Goal: Find specific page/section: Find specific page/section

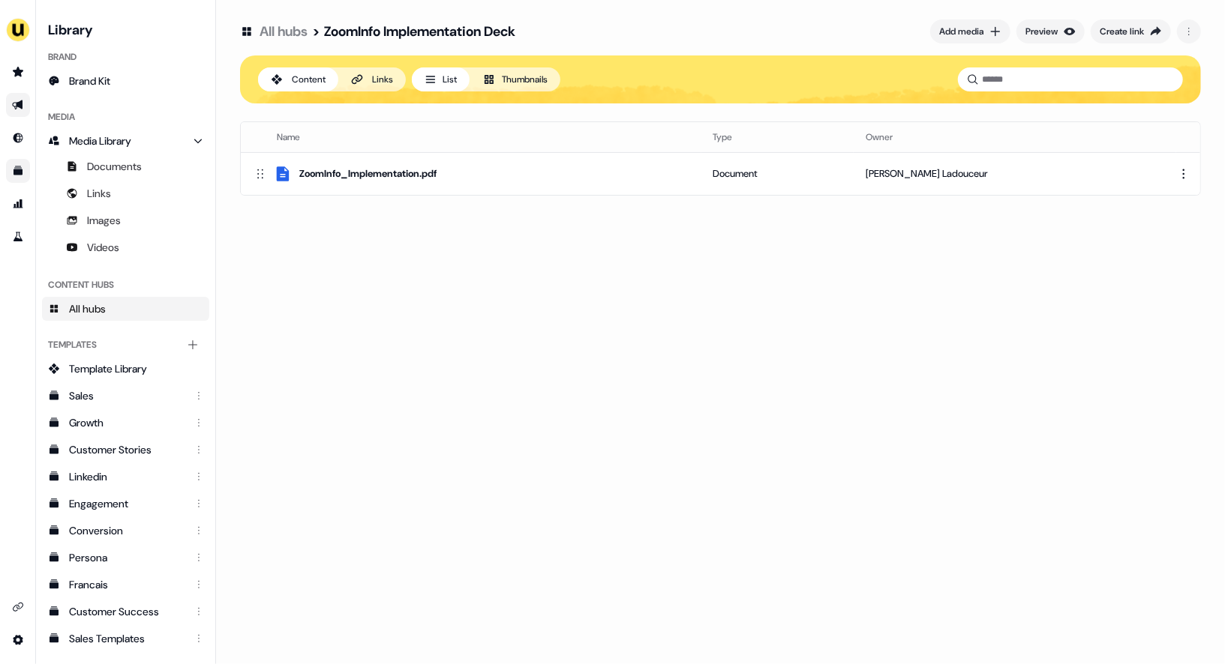
click at [22, 105] on icon "Go to outbound experience" at bounding box center [17, 105] width 10 height 10
click at [13, 105] on icon "Go to outbound experience" at bounding box center [17, 105] width 10 height 10
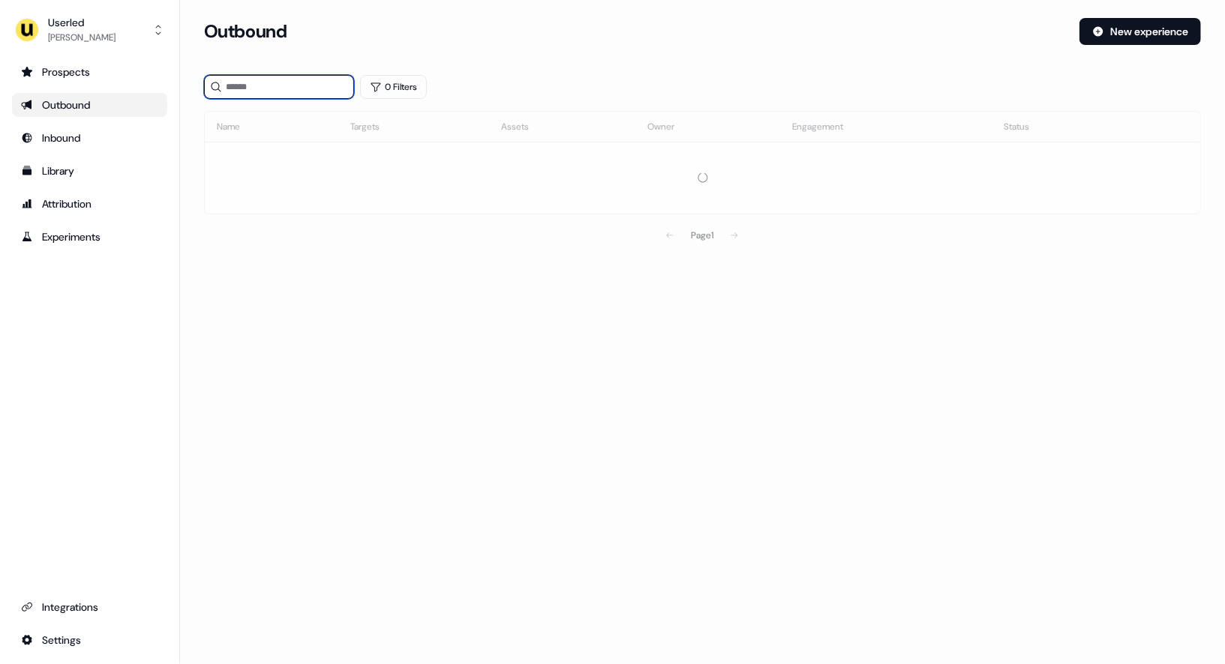
click at [277, 84] on input at bounding box center [279, 87] width 150 height 24
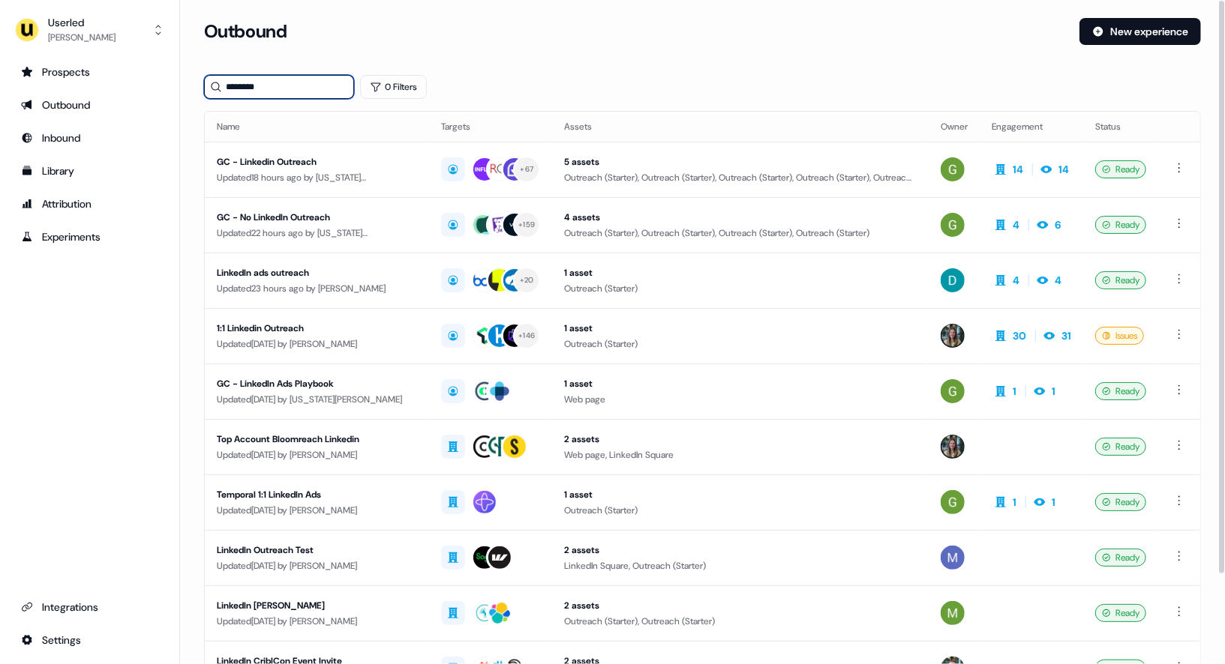
type input "********"
